Goal: Task Accomplishment & Management: Complete application form

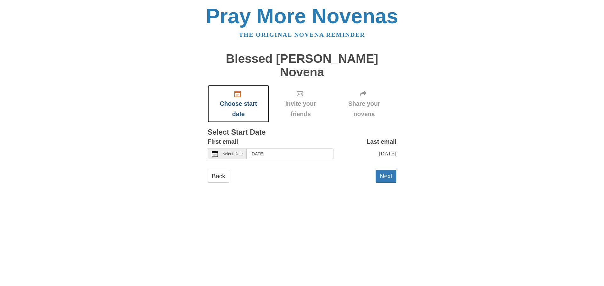
click at [235, 102] on span "Choose start date" at bounding box center [238, 109] width 49 height 21
click at [392, 170] on button "Next" at bounding box center [385, 176] width 21 height 13
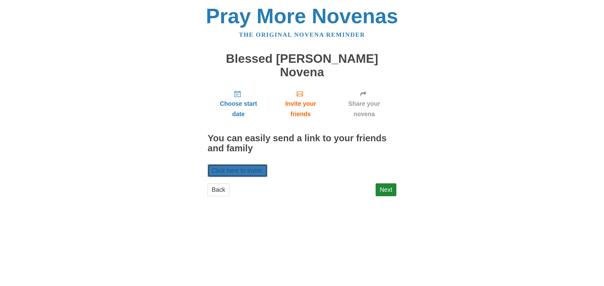
click at [246, 164] on link "Click here to invite." at bounding box center [237, 170] width 60 height 13
